Goal: Find specific page/section: Find specific page/section

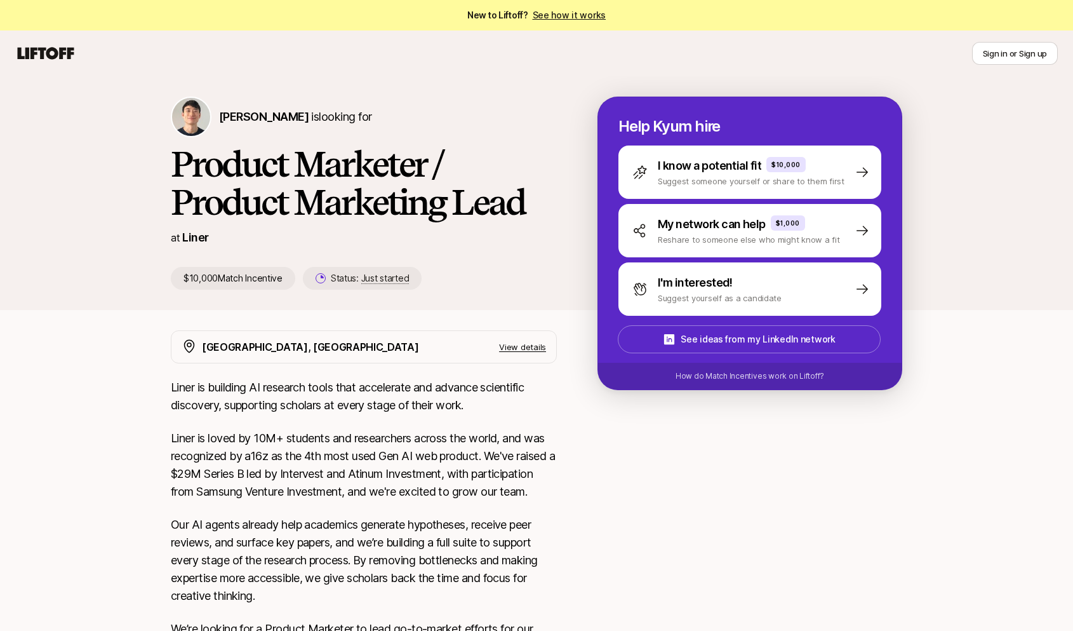
click at [64, 53] on icon at bounding box center [46, 53] width 57 height 12
click at [202, 235] on link "Liner" at bounding box center [195, 237] width 26 height 13
click at [58, 44] on icon at bounding box center [45, 53] width 61 height 18
